Goal: Task Accomplishment & Management: Complete application form

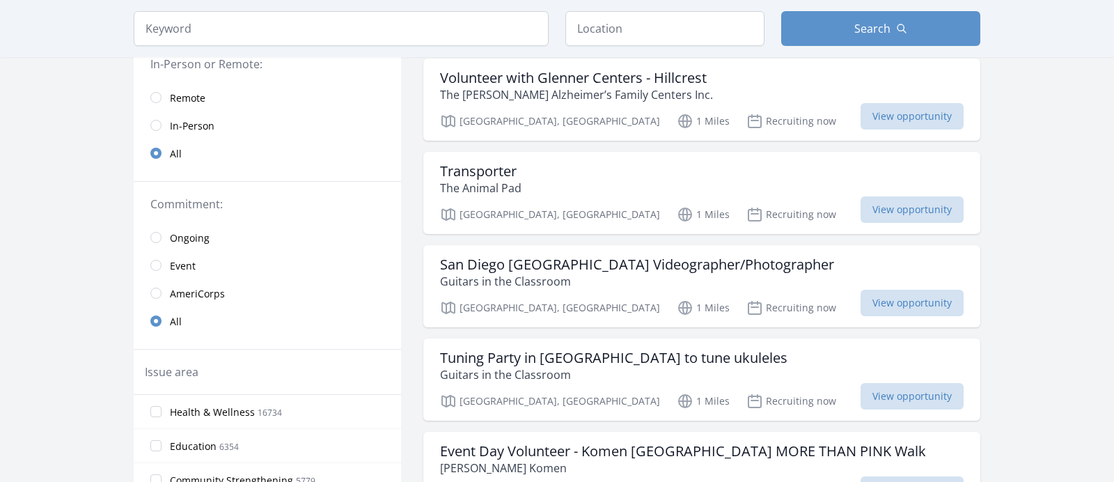
scroll to position [151, 0]
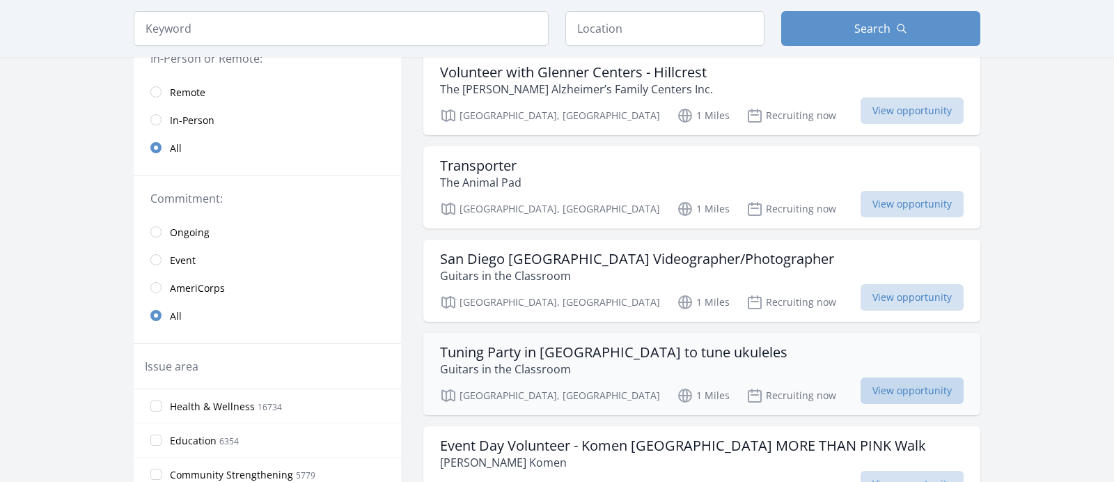
click at [877, 386] on span "View opportunity" at bounding box center [911, 390] width 103 height 26
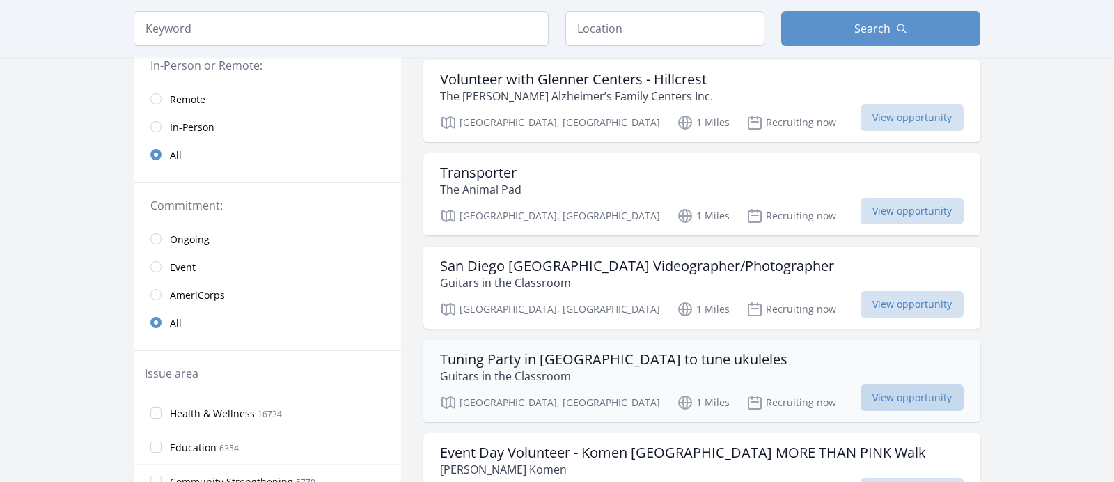
scroll to position [141, 0]
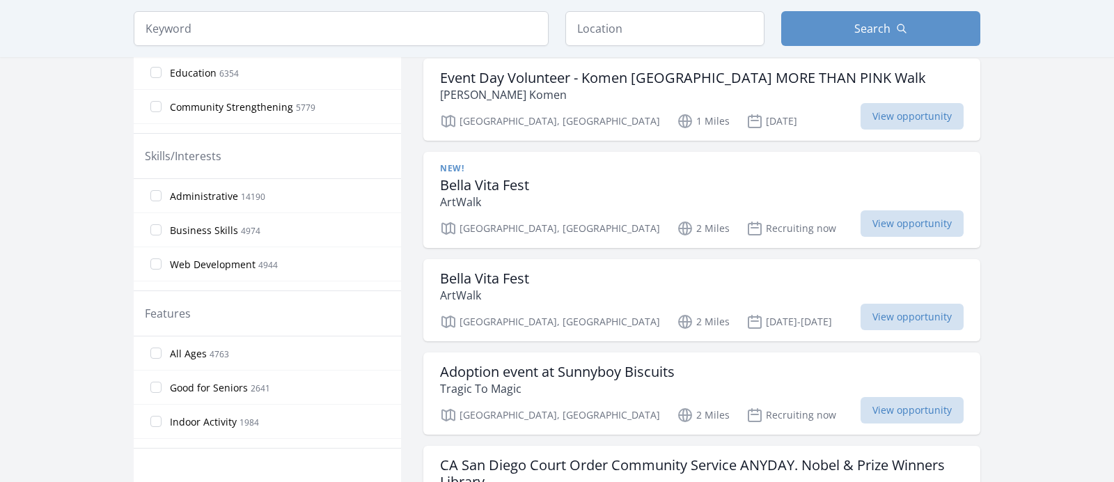
scroll to position [522, 0]
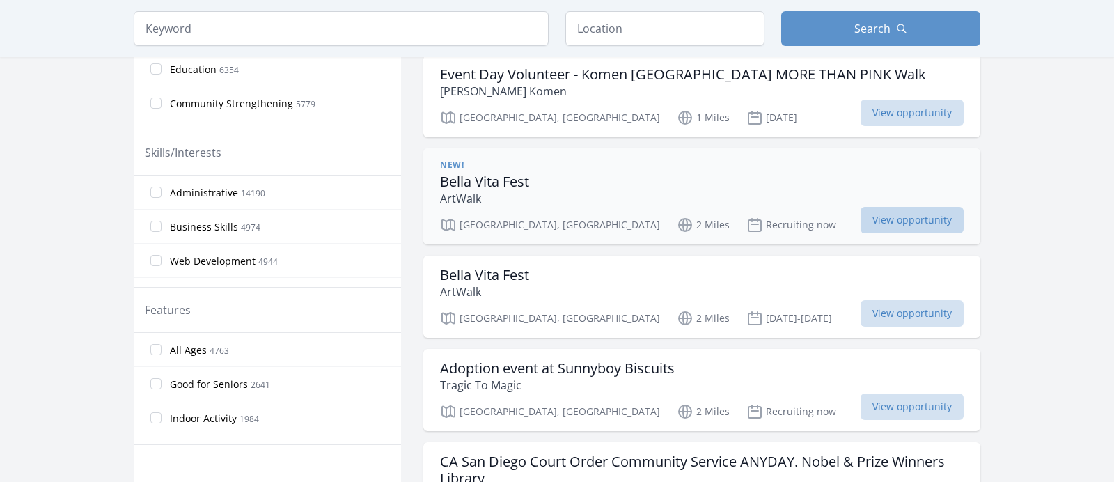
click at [913, 214] on span "View opportunity" at bounding box center [911, 220] width 103 height 26
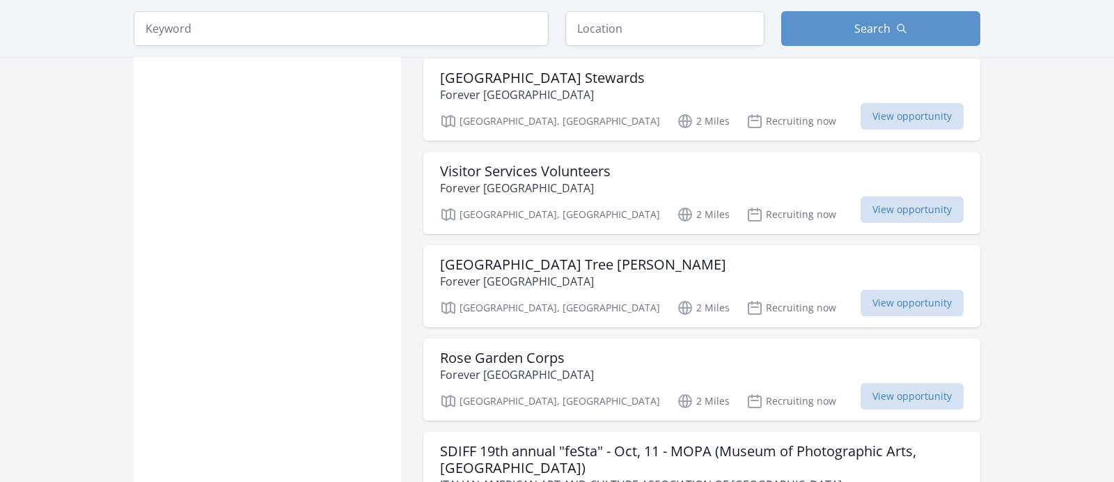
scroll to position [1609, 0]
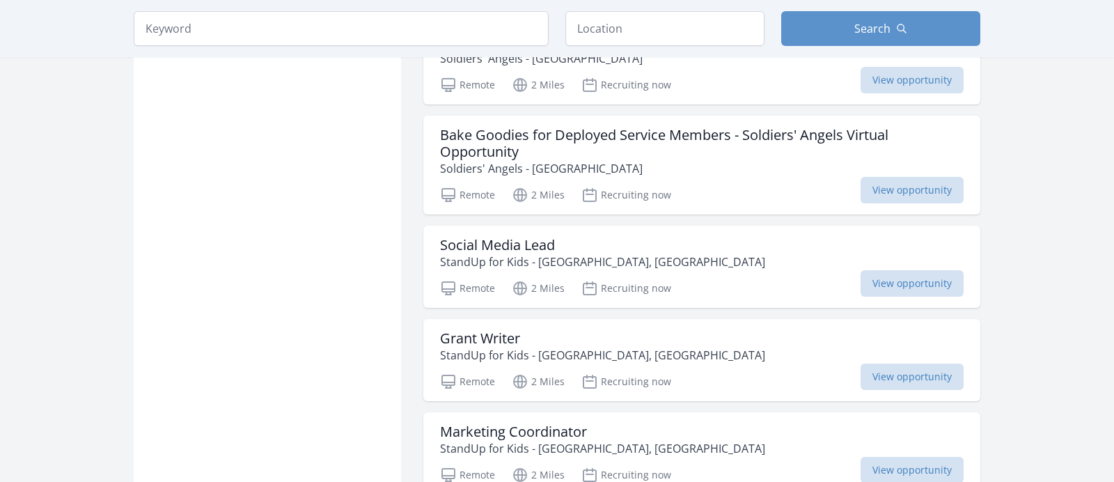
scroll to position [3566, 0]
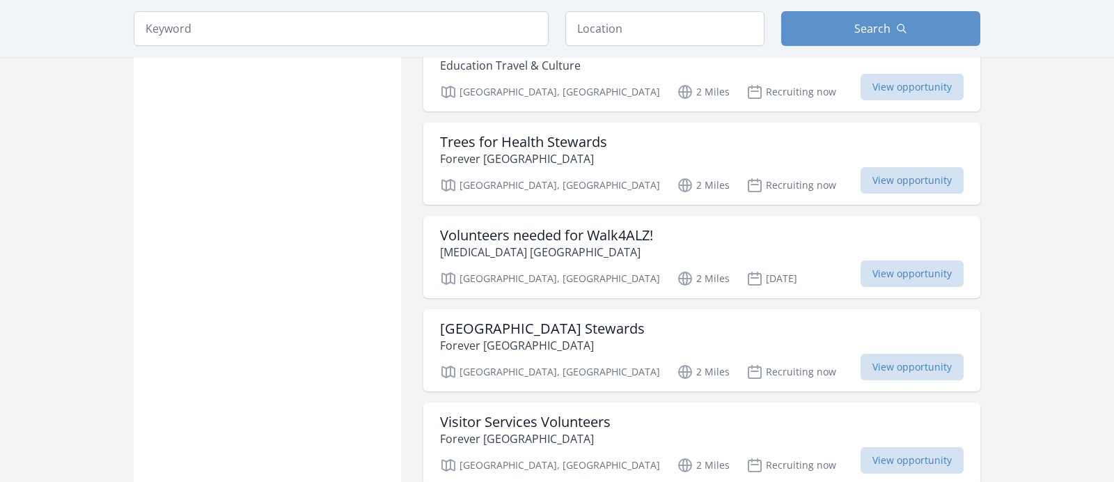
scroll to position [1332, 0]
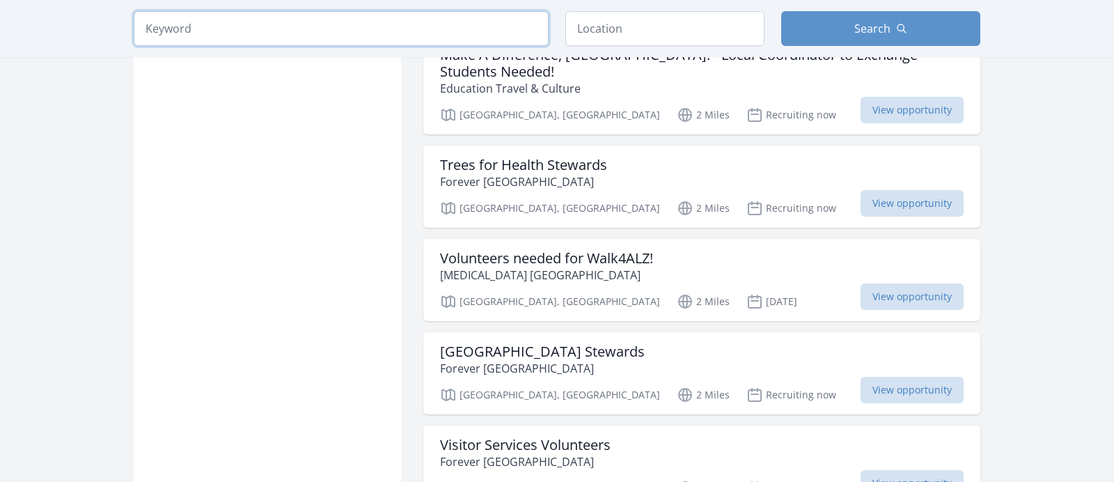
click at [155, 28] on input "search" at bounding box center [341, 28] width 415 height 35
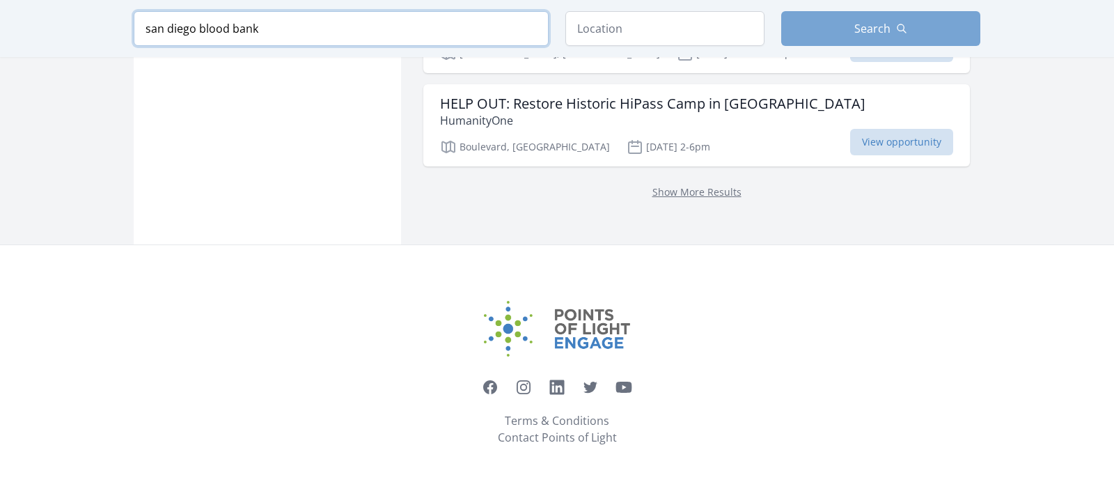
type input "san diego blood bank"
click at [842, 29] on button "Search" at bounding box center [880, 28] width 199 height 35
click at [645, 29] on input "text" at bounding box center [664, 28] width 199 height 35
click at [842, 29] on button "Search" at bounding box center [880, 28] width 199 height 35
click at [661, 34] on input "Point Loma" at bounding box center [664, 28] width 199 height 35
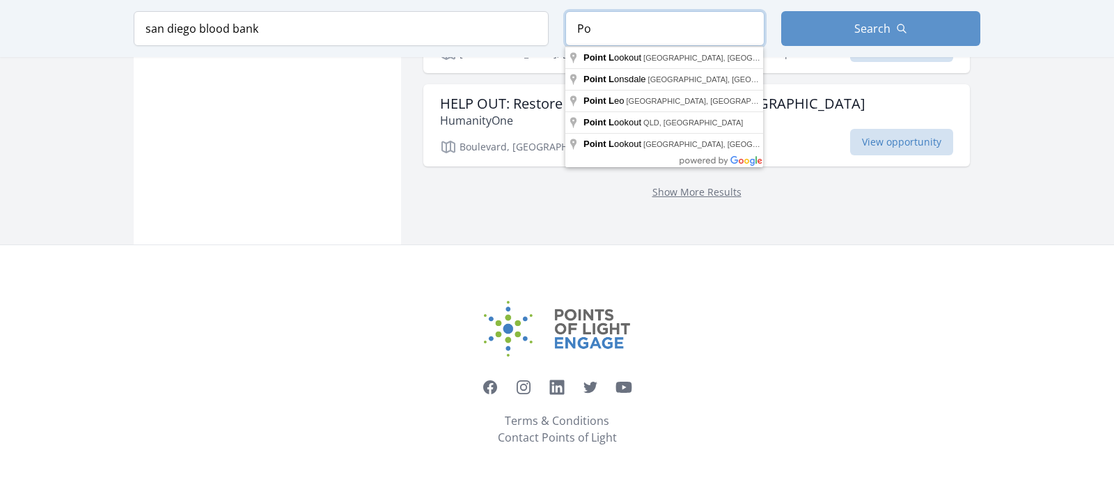
type input "P"
type input "San Diego, CA, USA"
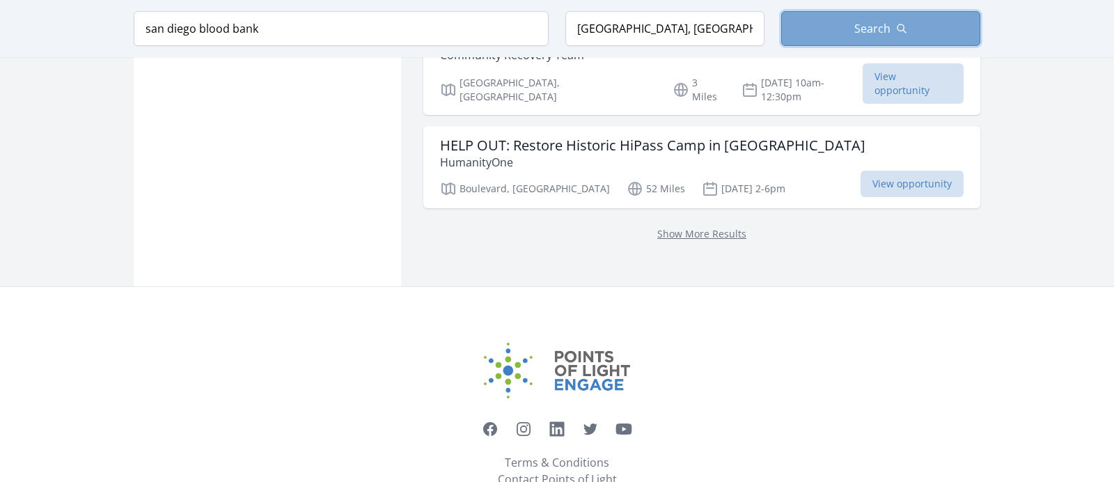
click at [832, 31] on button "Search" at bounding box center [880, 28] width 199 height 35
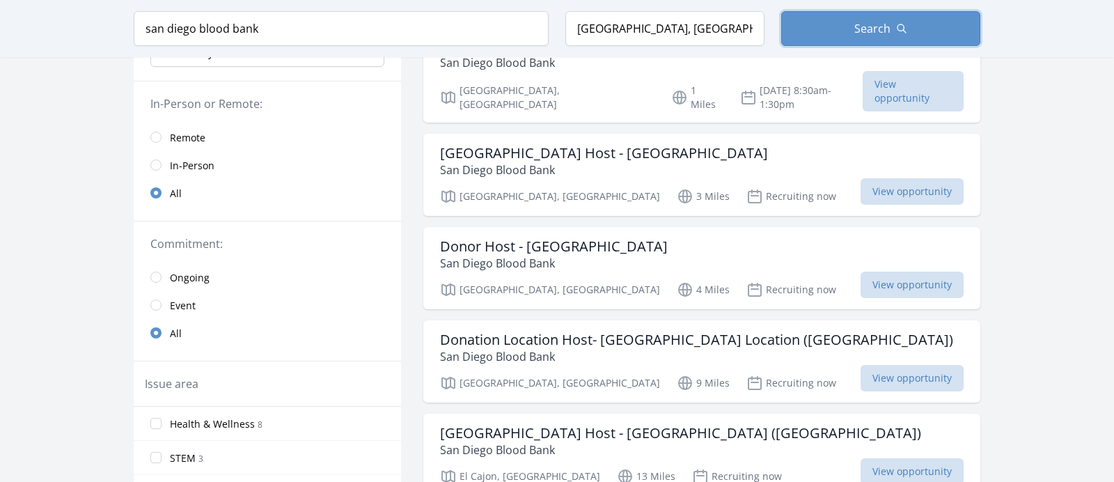
scroll to position [182, 0]
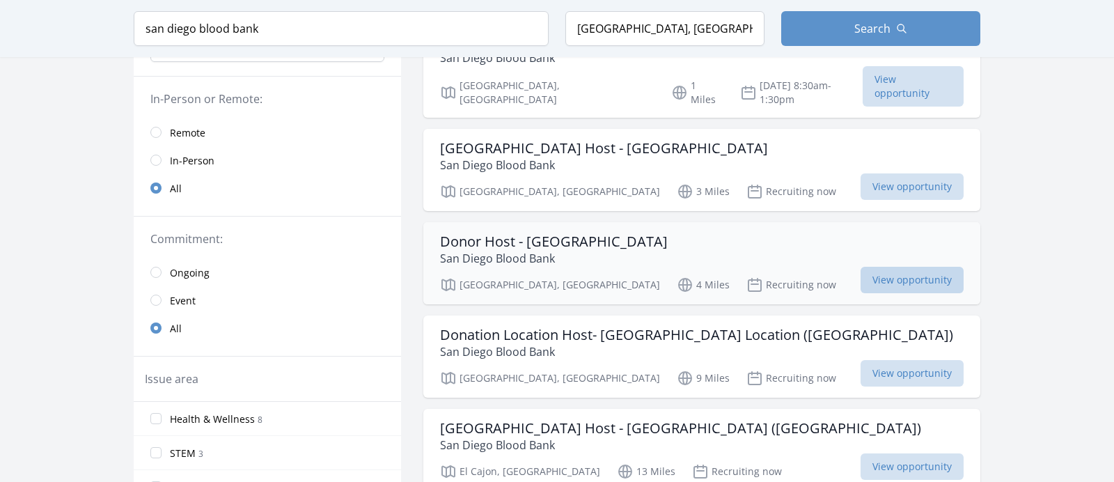
click at [860, 267] on span "View opportunity" at bounding box center [911, 280] width 103 height 26
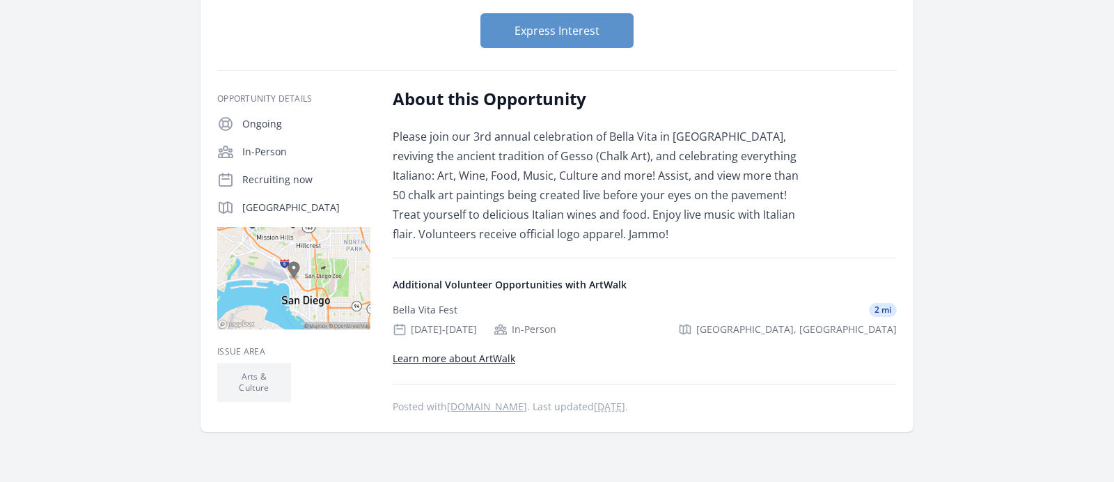
scroll to position [170, 0]
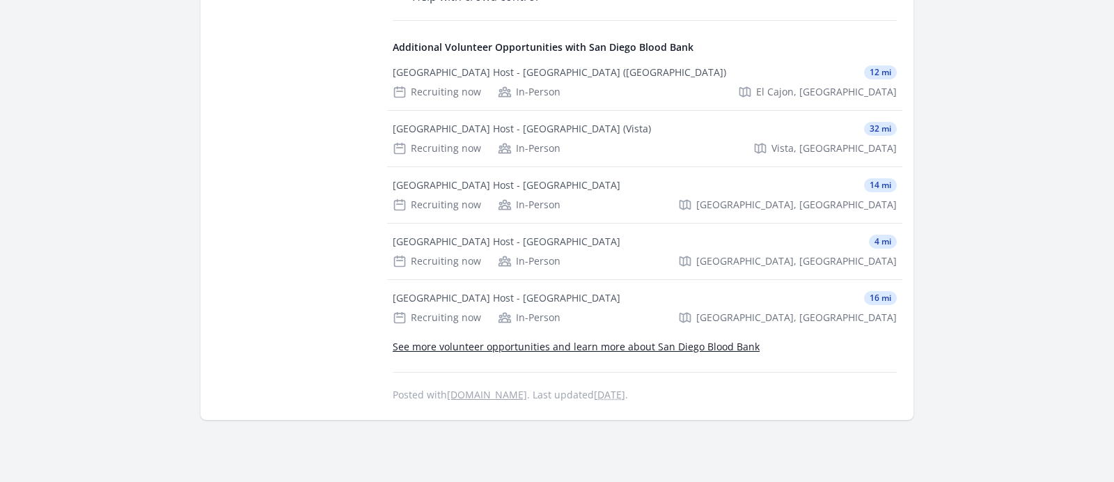
scroll to position [730, 0]
click at [439, 342] on link "See more volunteer opportunities and learn more about San Diego Blood Bank" at bounding box center [576, 344] width 367 height 13
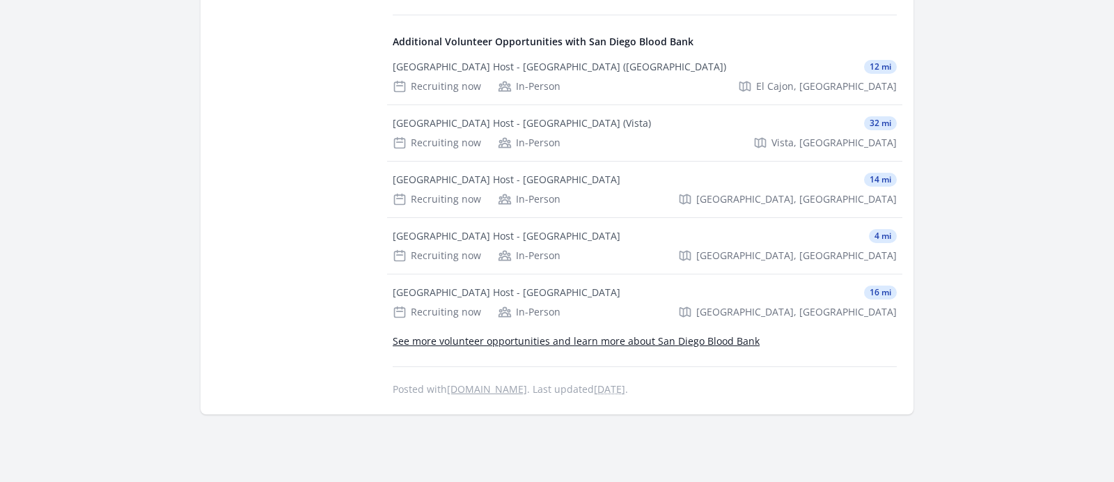
scroll to position [740, 0]
